Goal: Information Seeking & Learning: Learn about a topic

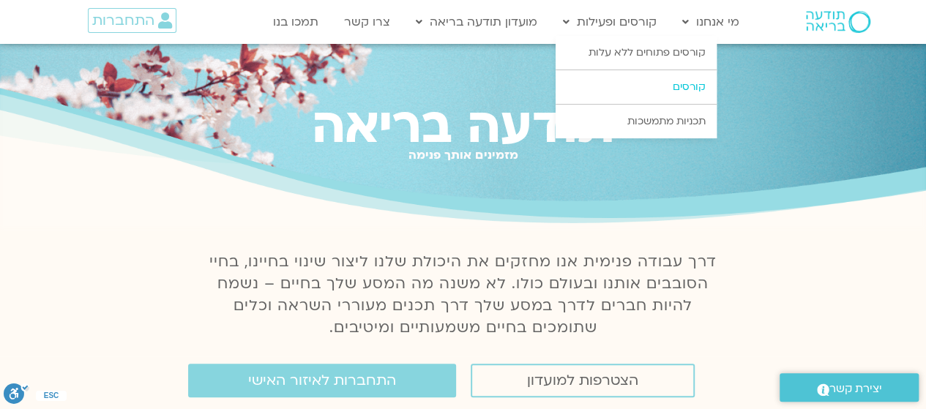
click at [678, 97] on link "קורסים" at bounding box center [636, 87] width 161 height 34
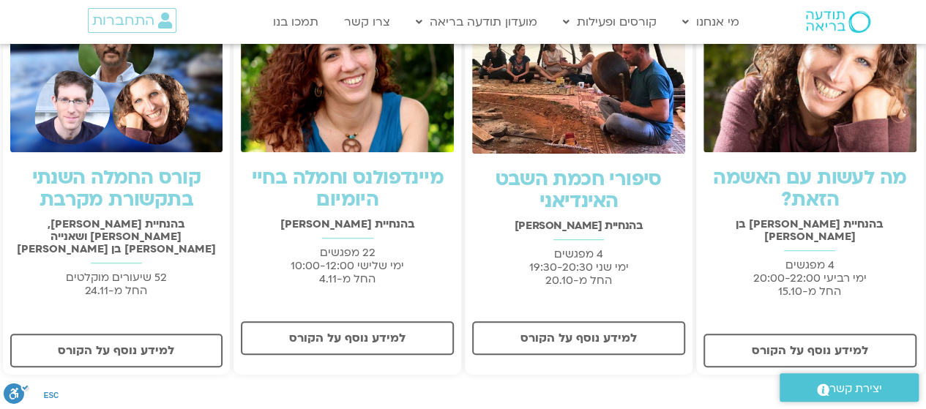
scroll to position [312, 0]
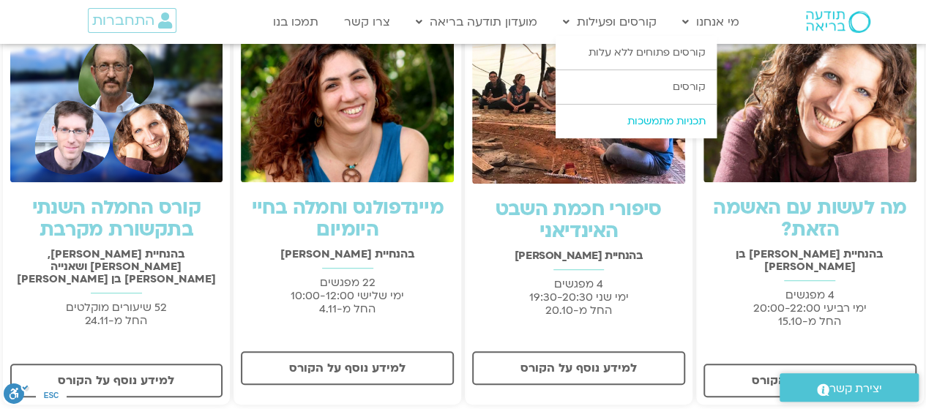
click at [662, 118] on link "תכניות מתמשכות" at bounding box center [636, 122] width 161 height 34
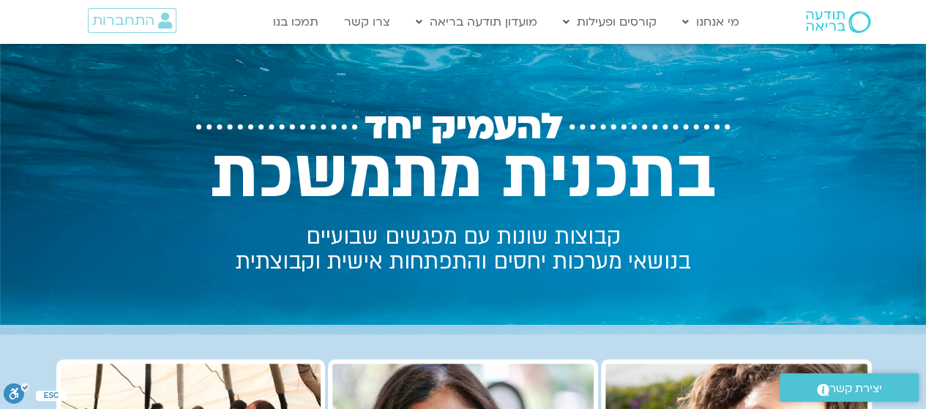
click at [836, 18] on img at bounding box center [838, 22] width 64 height 22
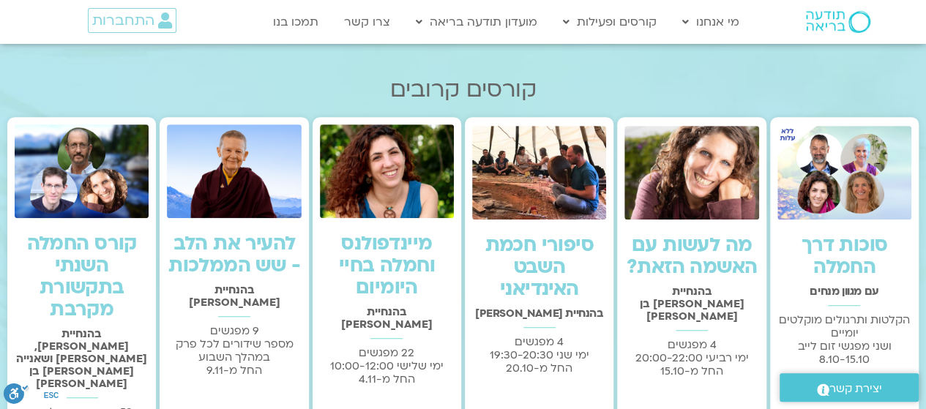
scroll to position [393, 0]
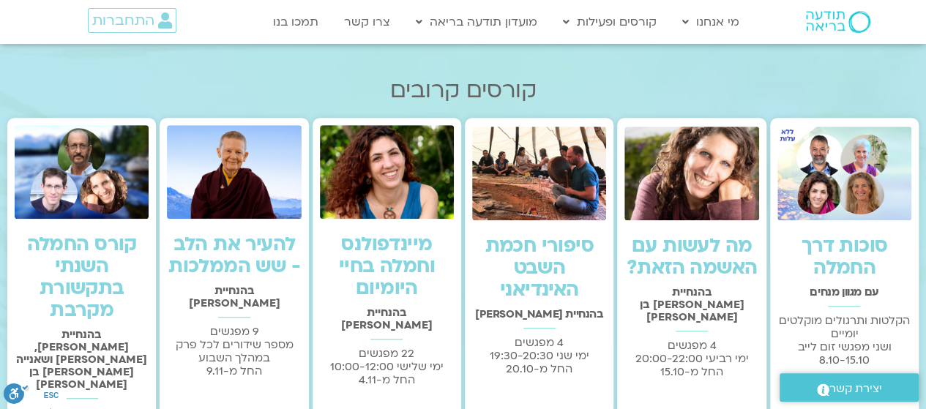
click at [246, 248] on link "להעיר את הלב - שש הממלכות" at bounding box center [234, 255] width 132 height 48
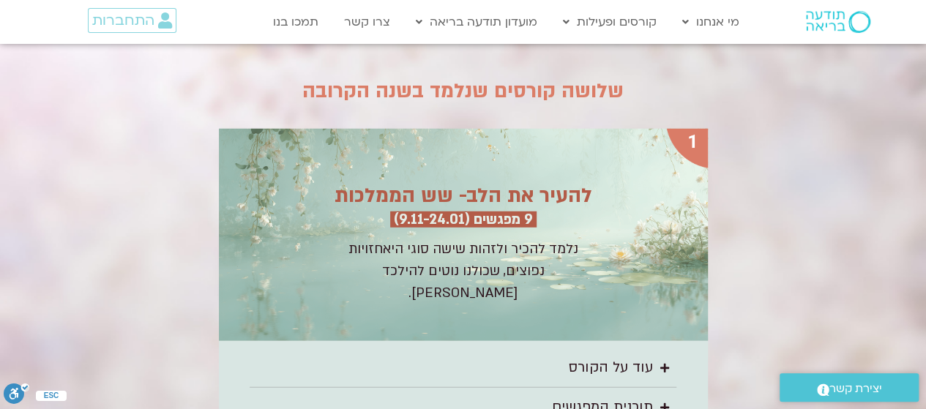
scroll to position [1992, 0]
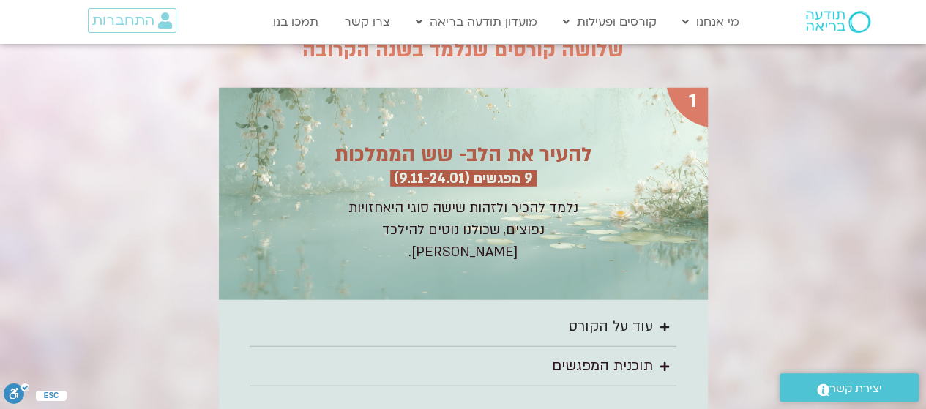
click at [617, 315] on div "עוד על הקורס" at bounding box center [611, 327] width 84 height 24
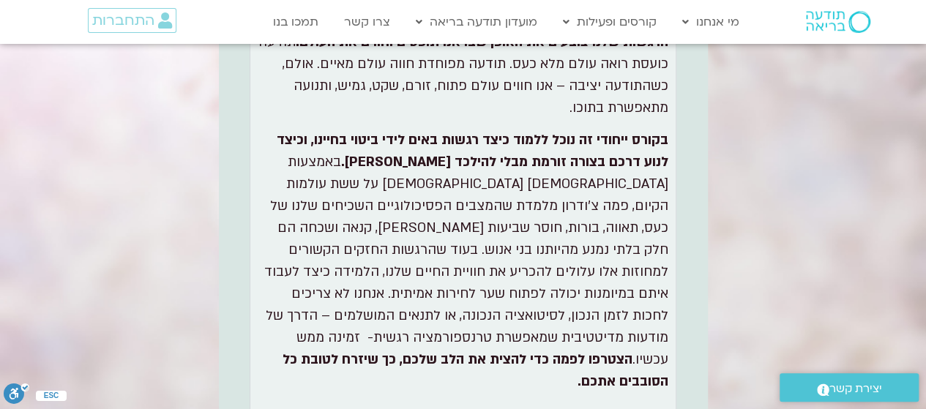
scroll to position [2317, 0]
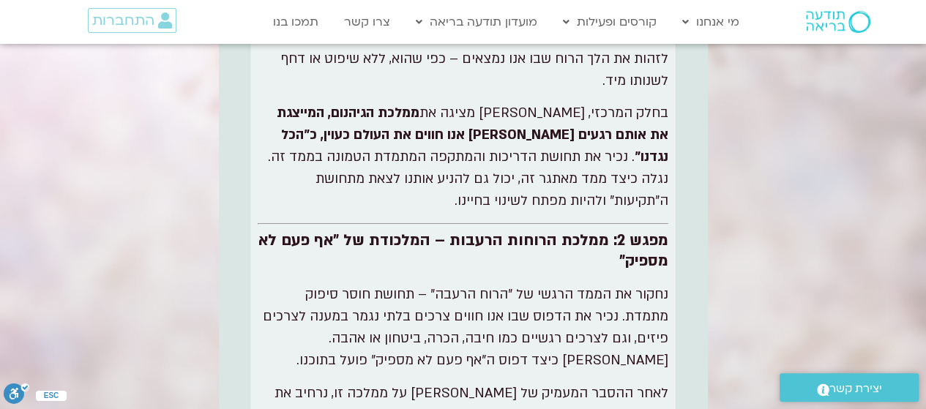
scroll to position [2444, 0]
